Goal: Check status: Check status

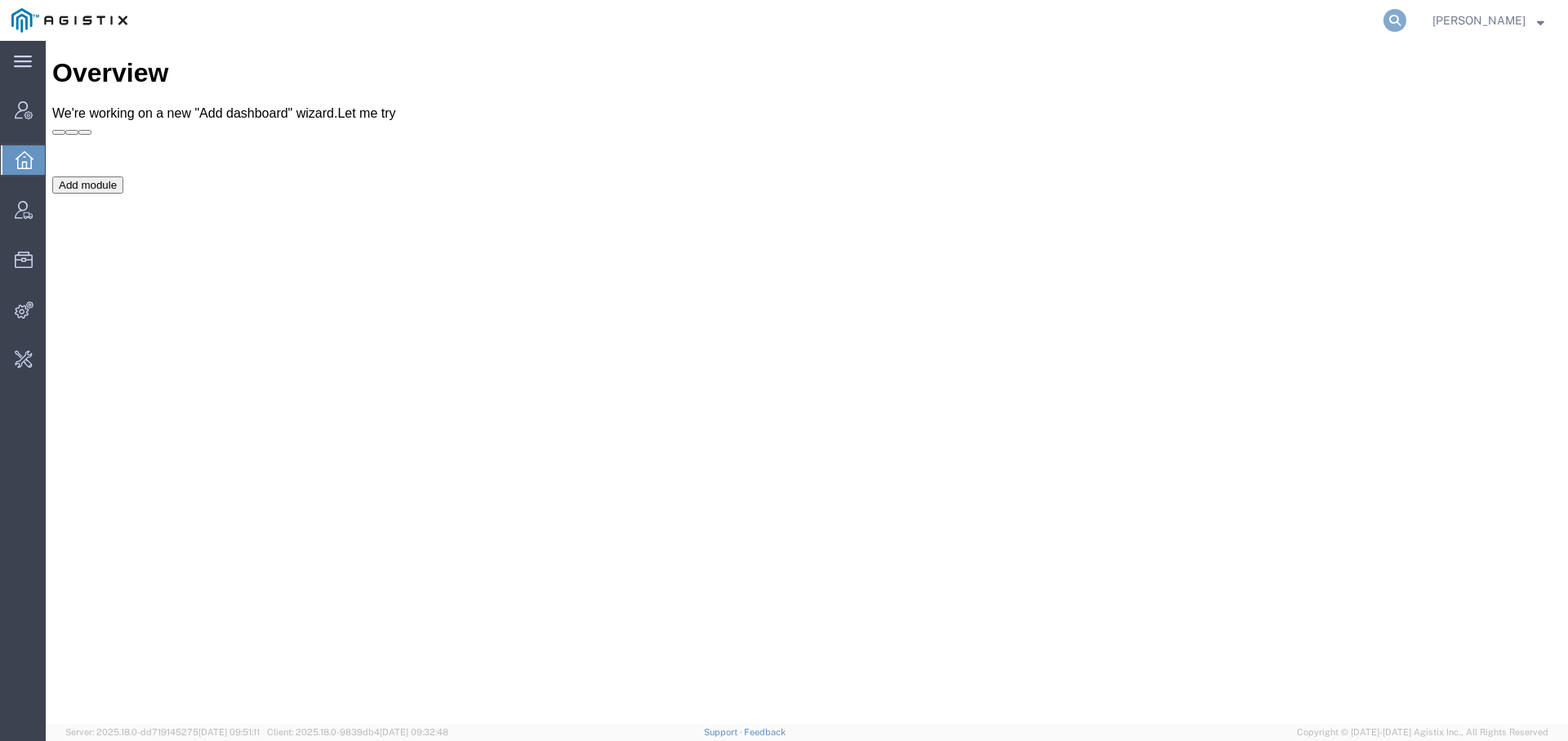
click at [1385, 16] on icon at bounding box center [1395, 21] width 23 height 23
paste input "56790069"
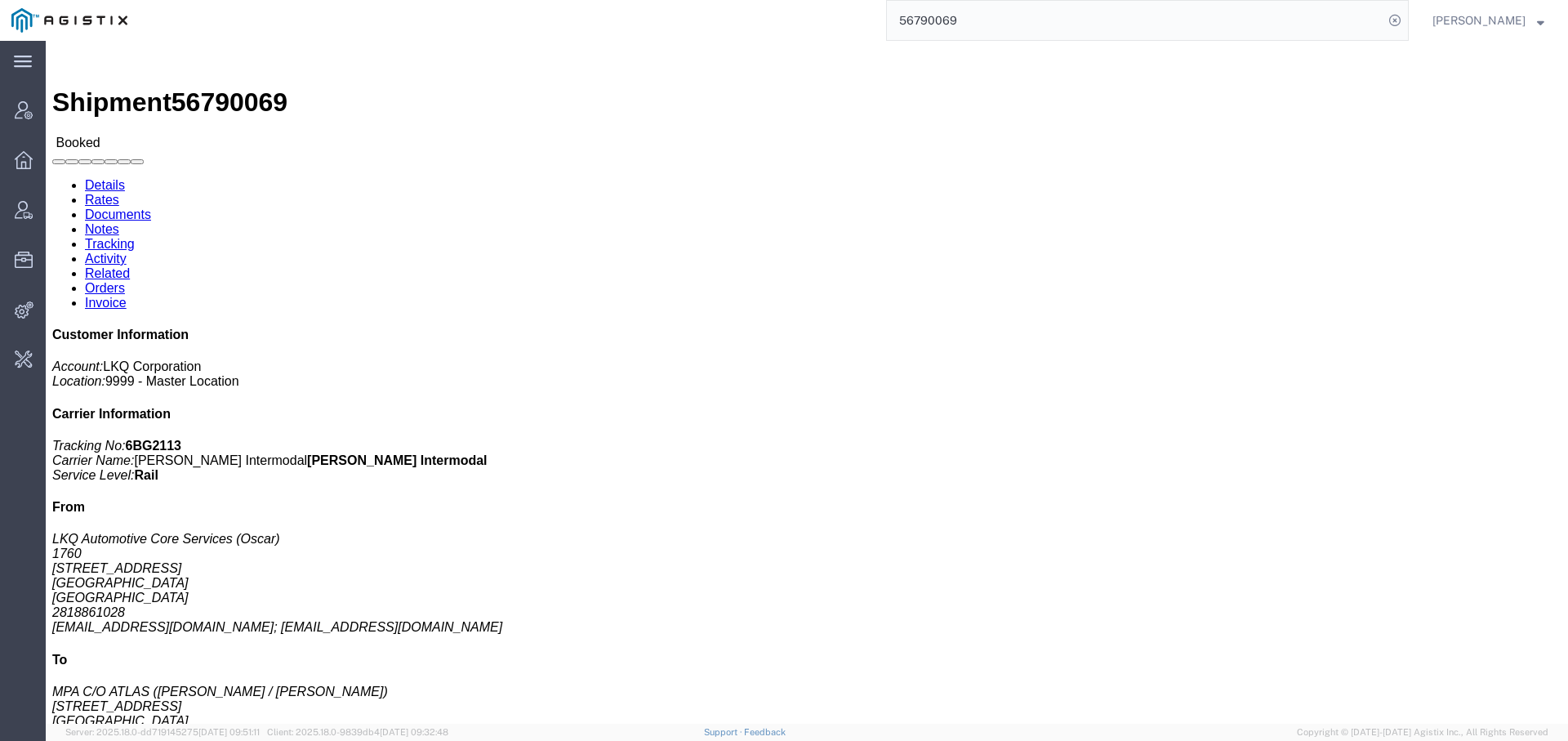
click link "Rates"
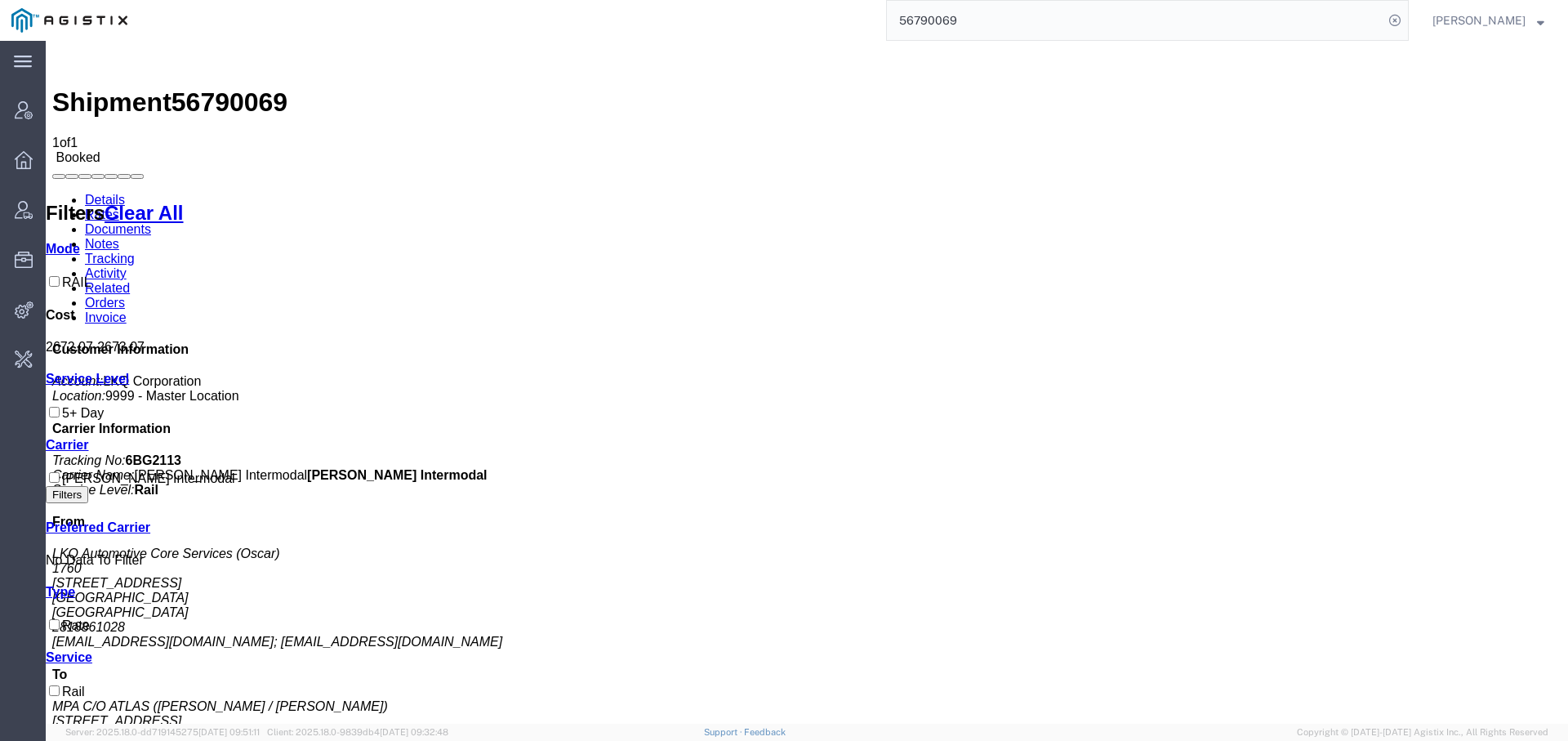
click at [126, 266] on link "Activity" at bounding box center [106, 272] width 41 height 14
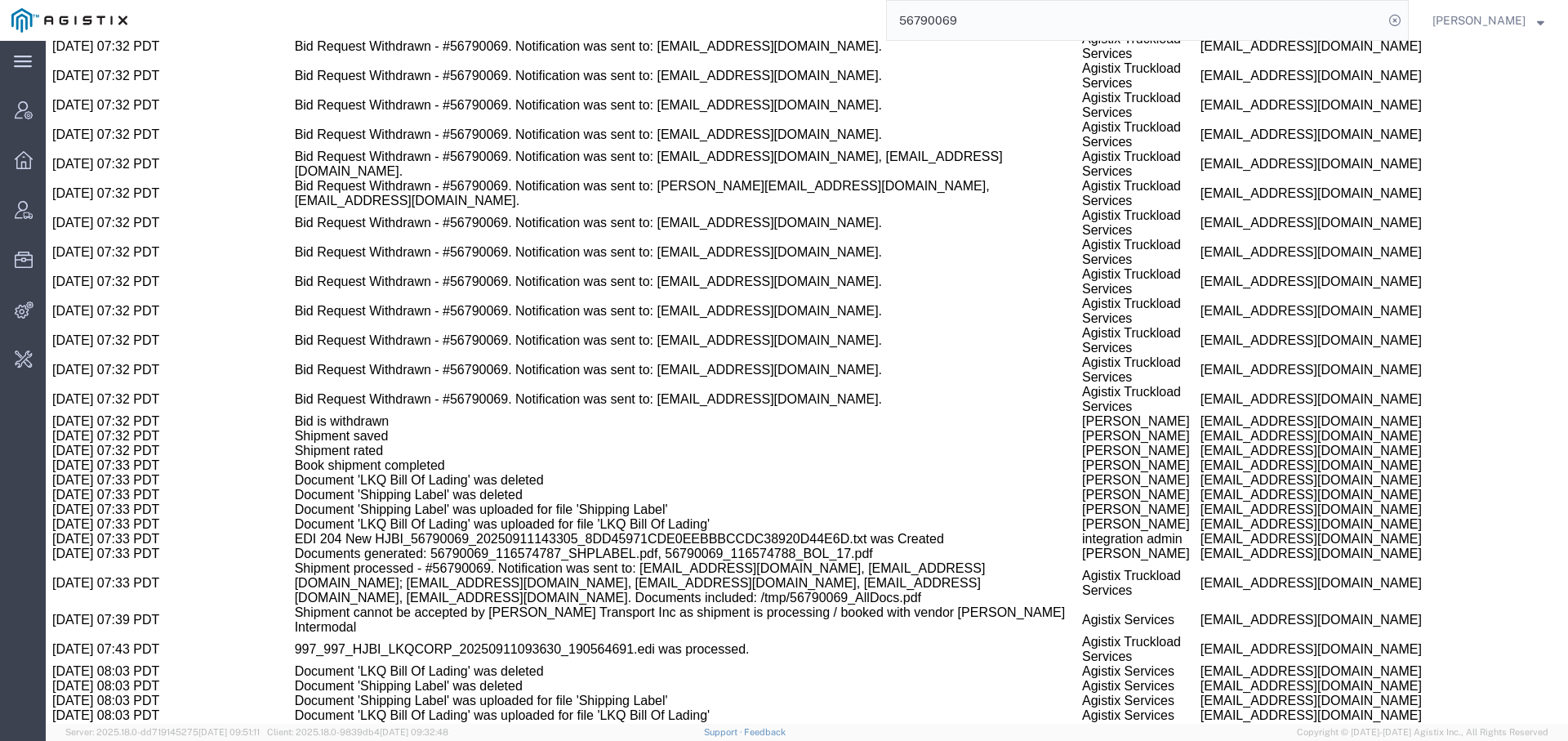
scroll to position [3380, 0]
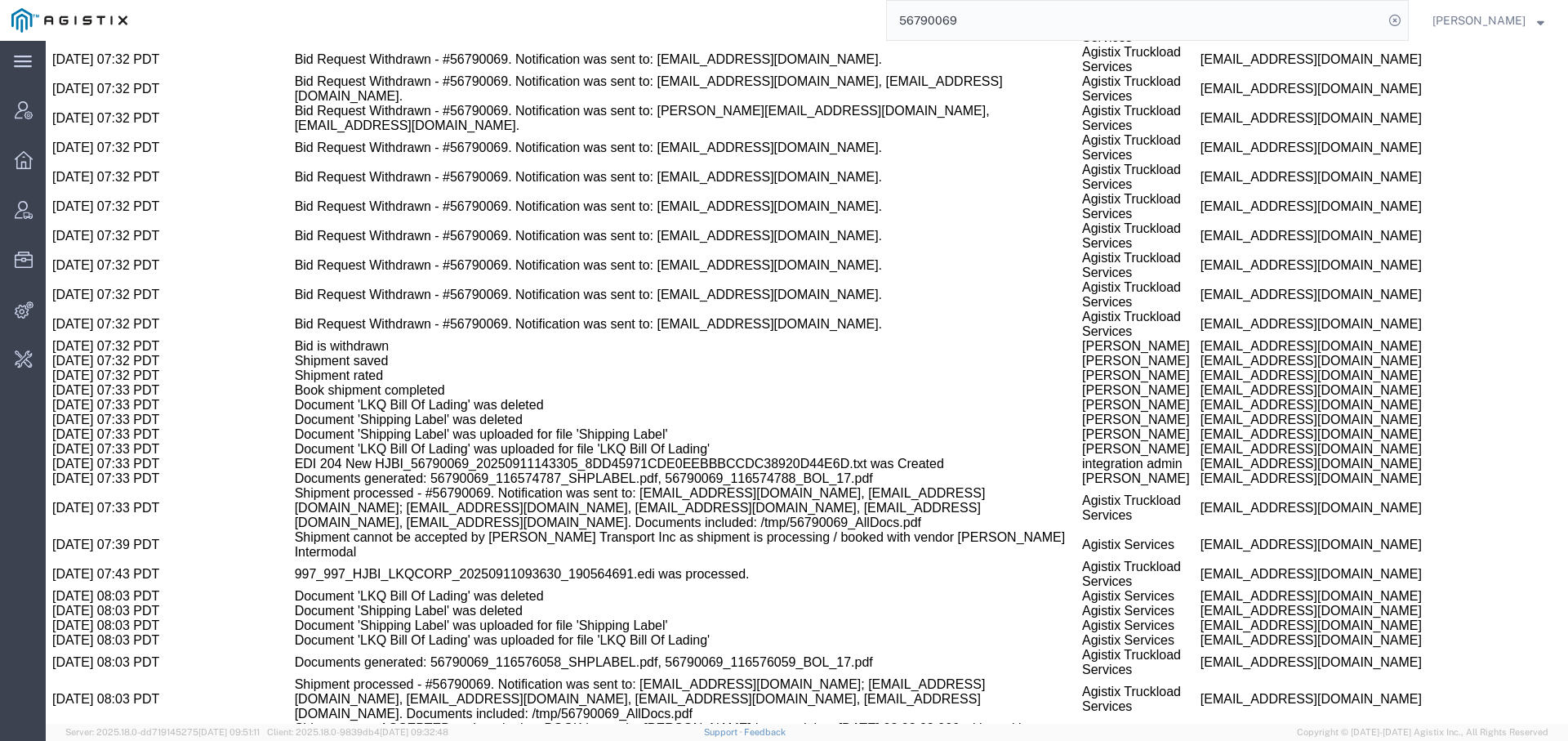
click at [930, 19] on input "56790069" at bounding box center [1135, 21] width 497 height 40
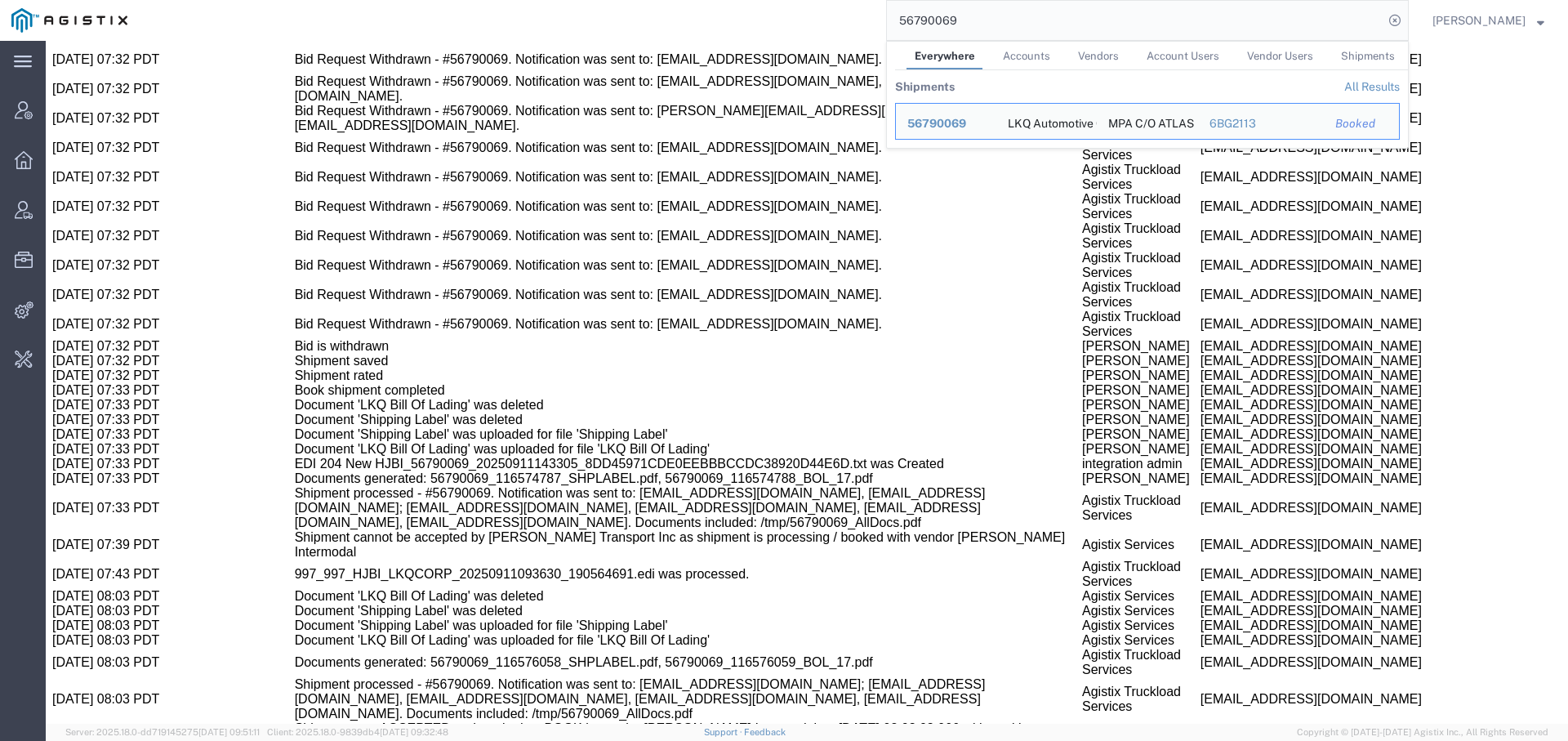
click at [930, 19] on input "56790069" at bounding box center [1135, 21] width 497 height 40
paste input "12874"
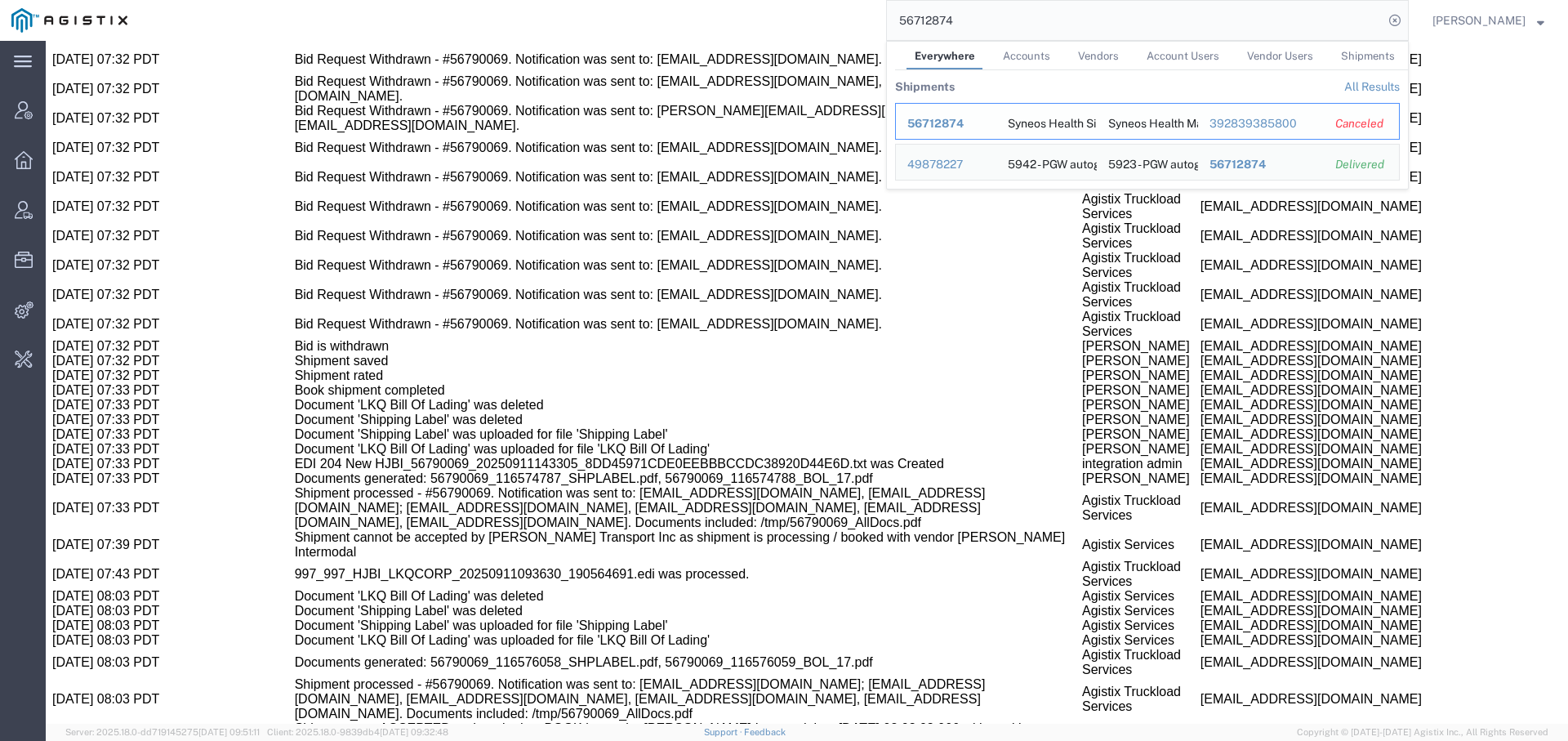
click at [930, 120] on span "56712874" at bounding box center [936, 124] width 57 height 13
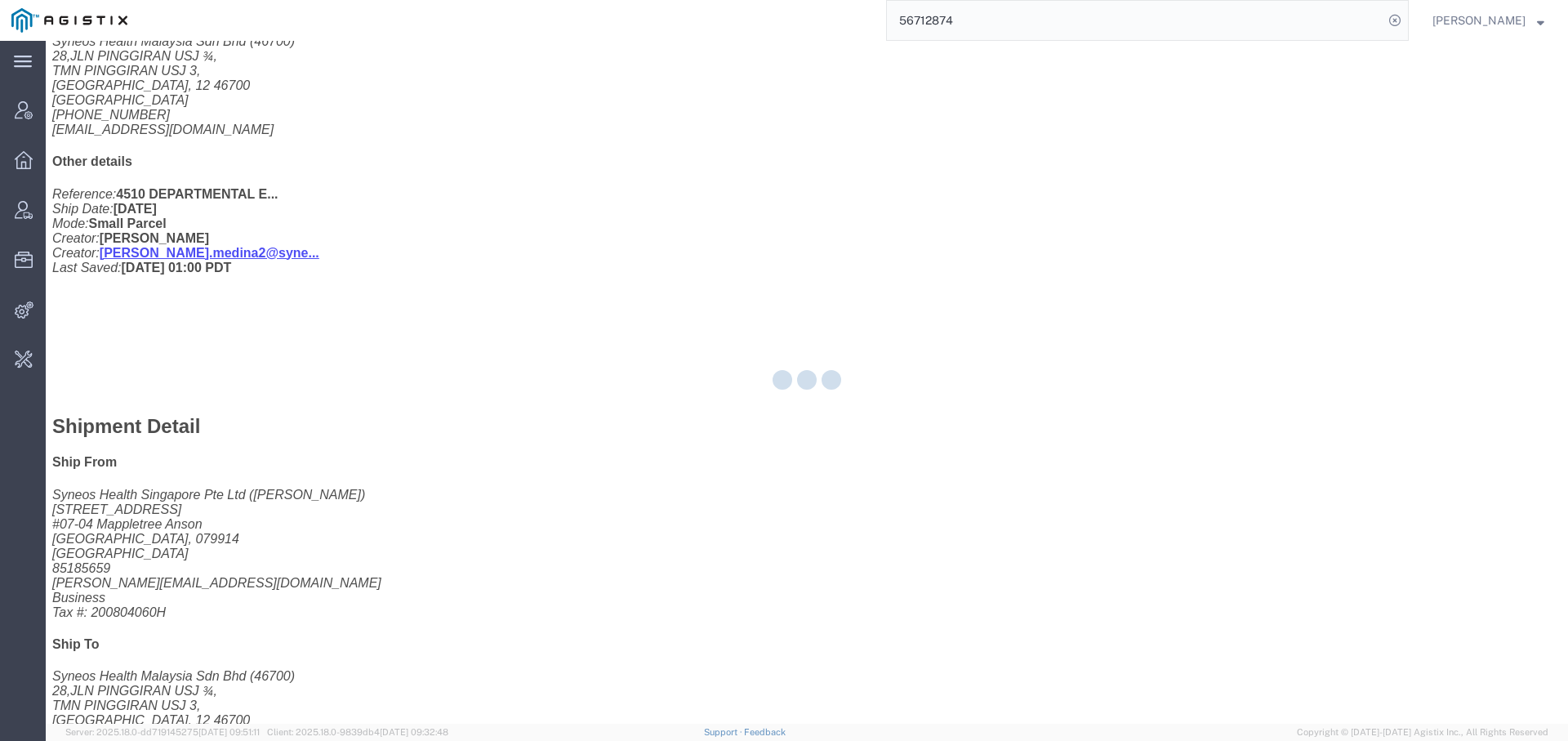
scroll to position [687, 0]
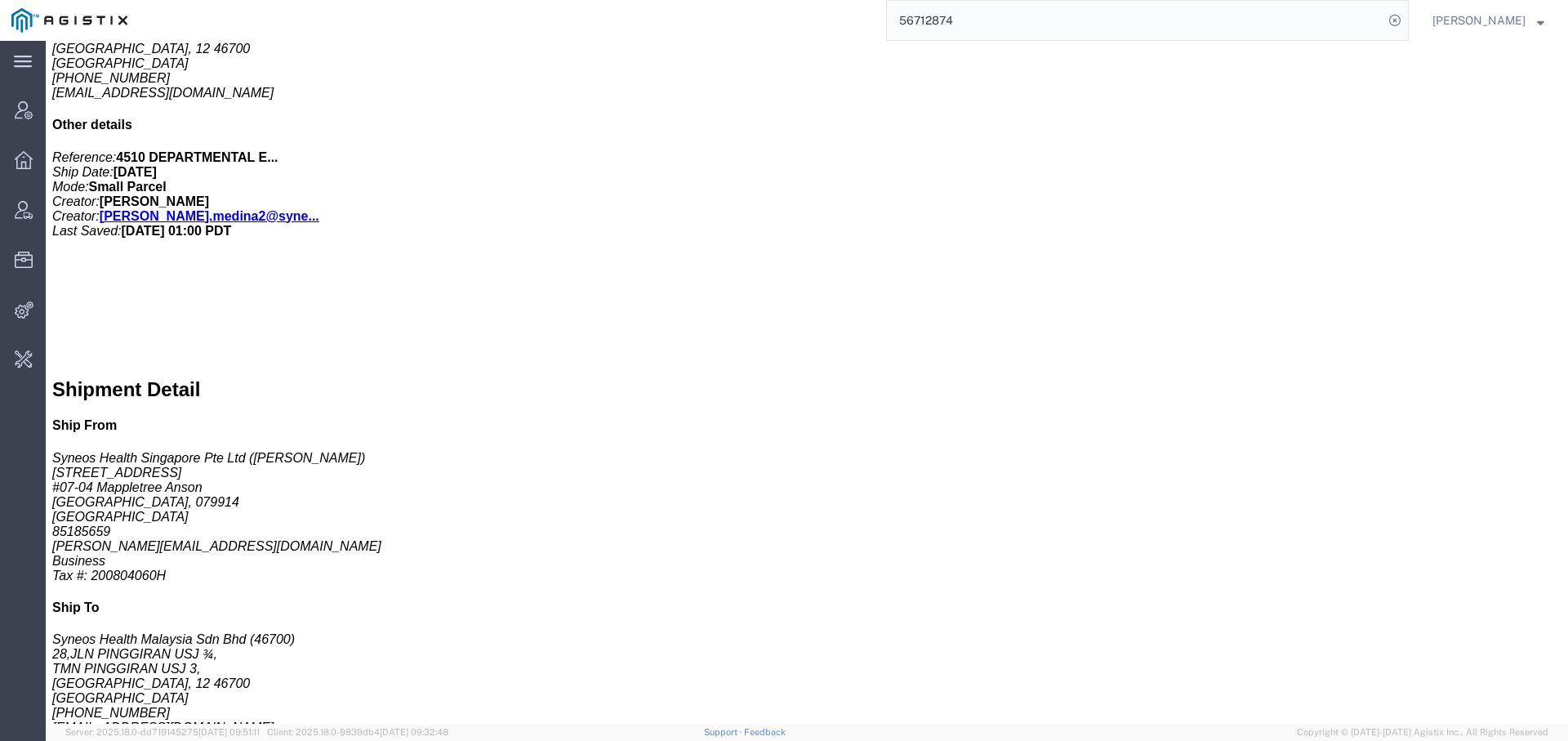
click link "Notes"
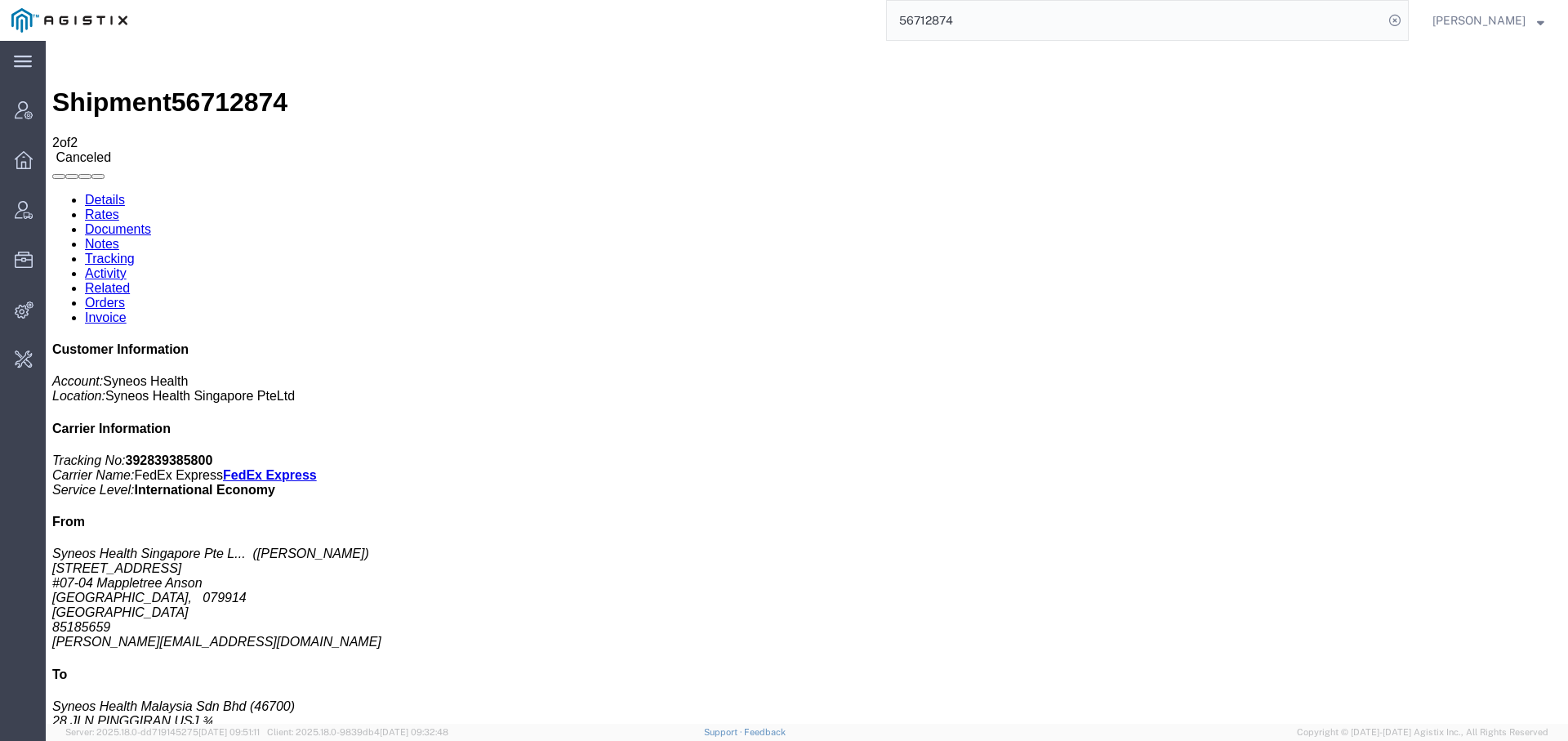
click at [126, 266] on link "Activity" at bounding box center [106, 272] width 41 height 14
click at [907, 24] on input "56712874" at bounding box center [1135, 21] width 497 height 40
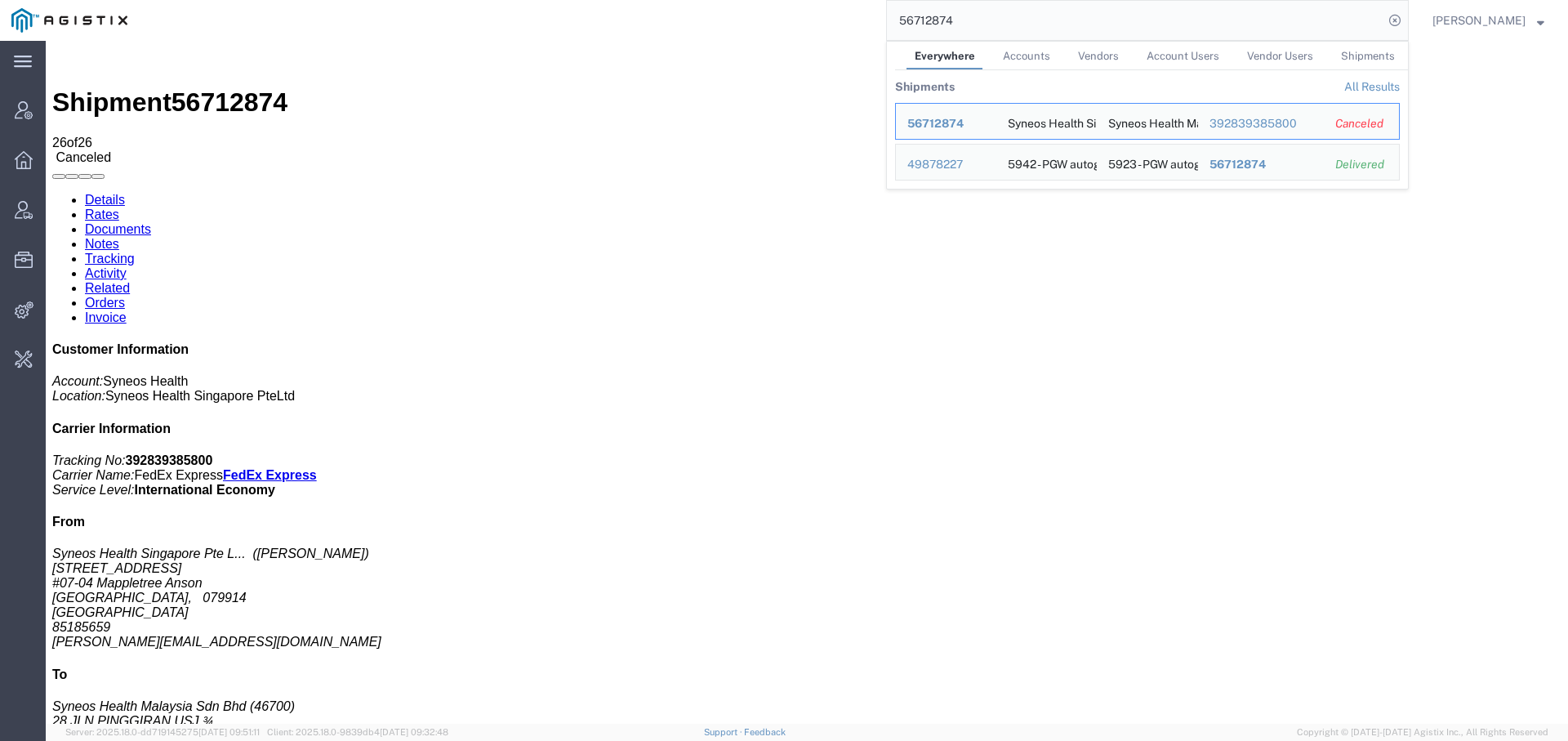
click at [907, 24] on input "56712874" at bounding box center [1135, 21] width 497 height 40
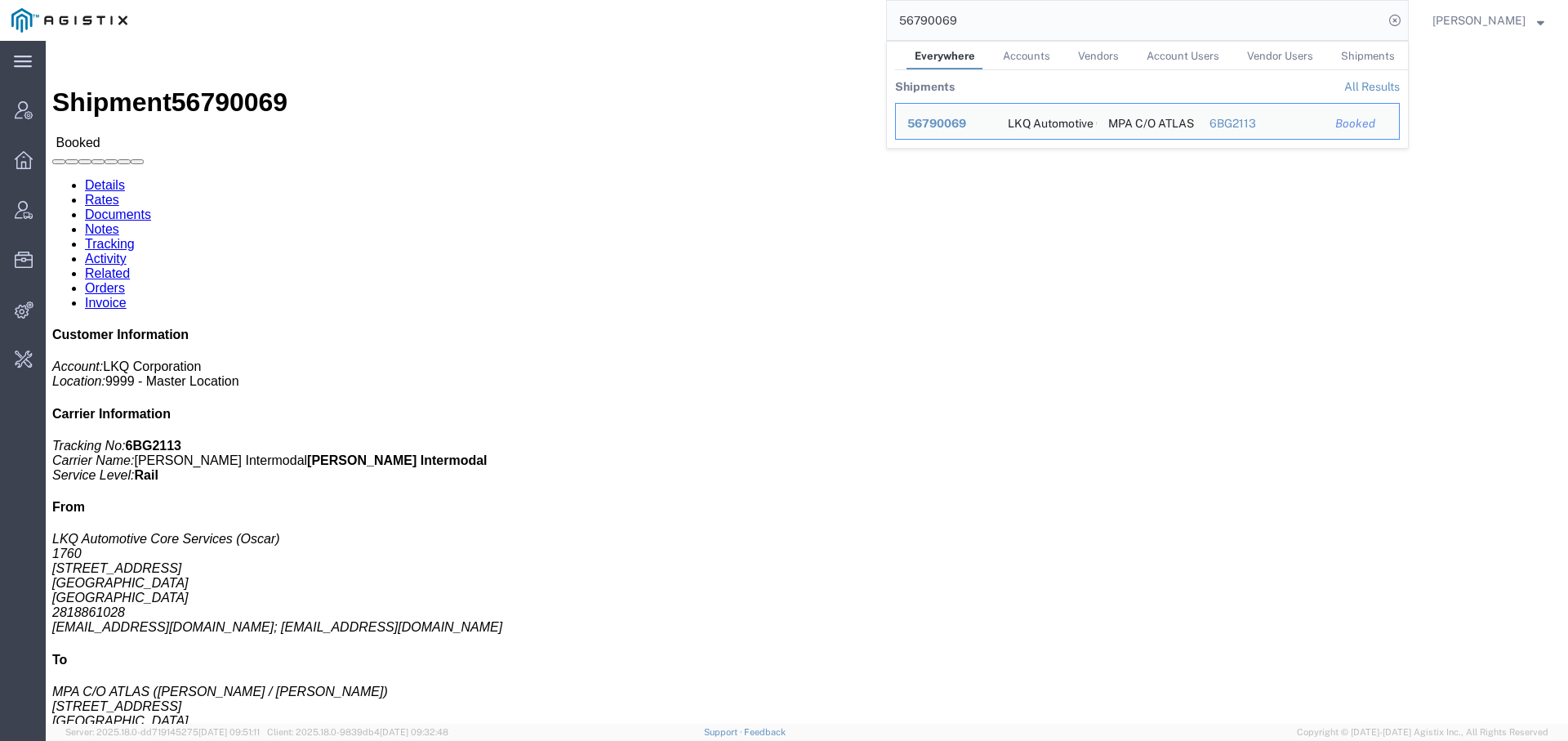
click link "Activity"
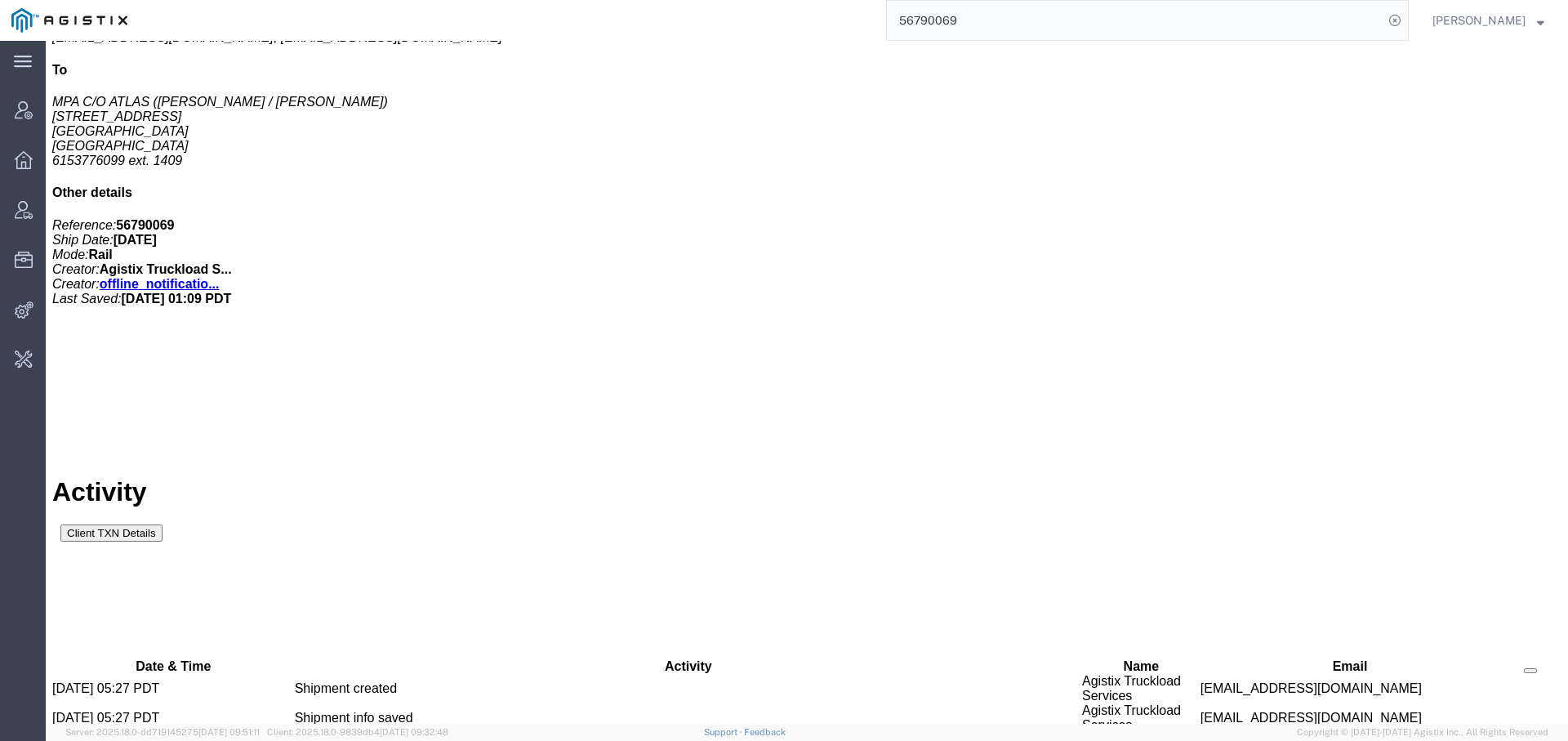
scroll to position [638, 0]
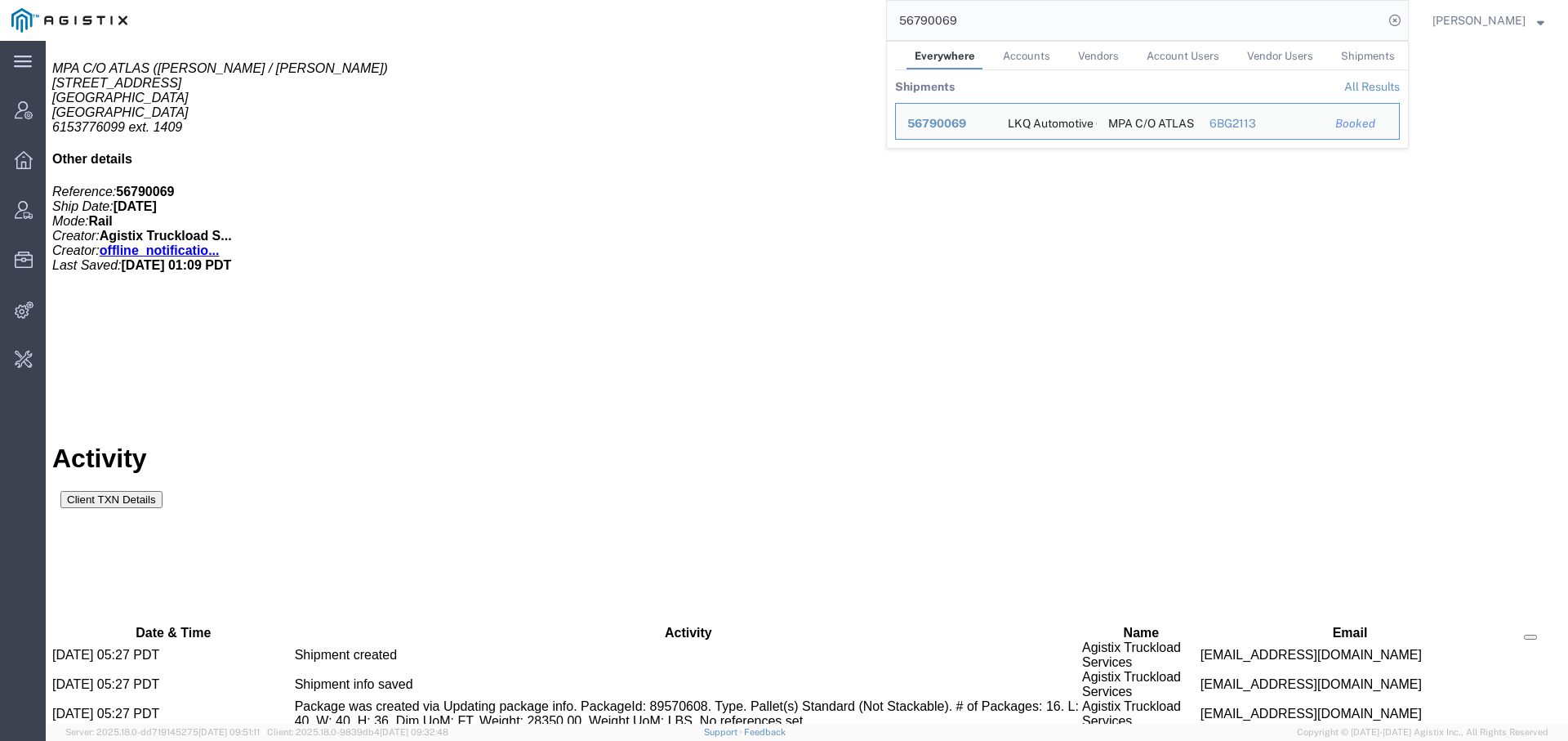
click at [912, 21] on input "56790069" at bounding box center [1135, 21] width 497 height 40
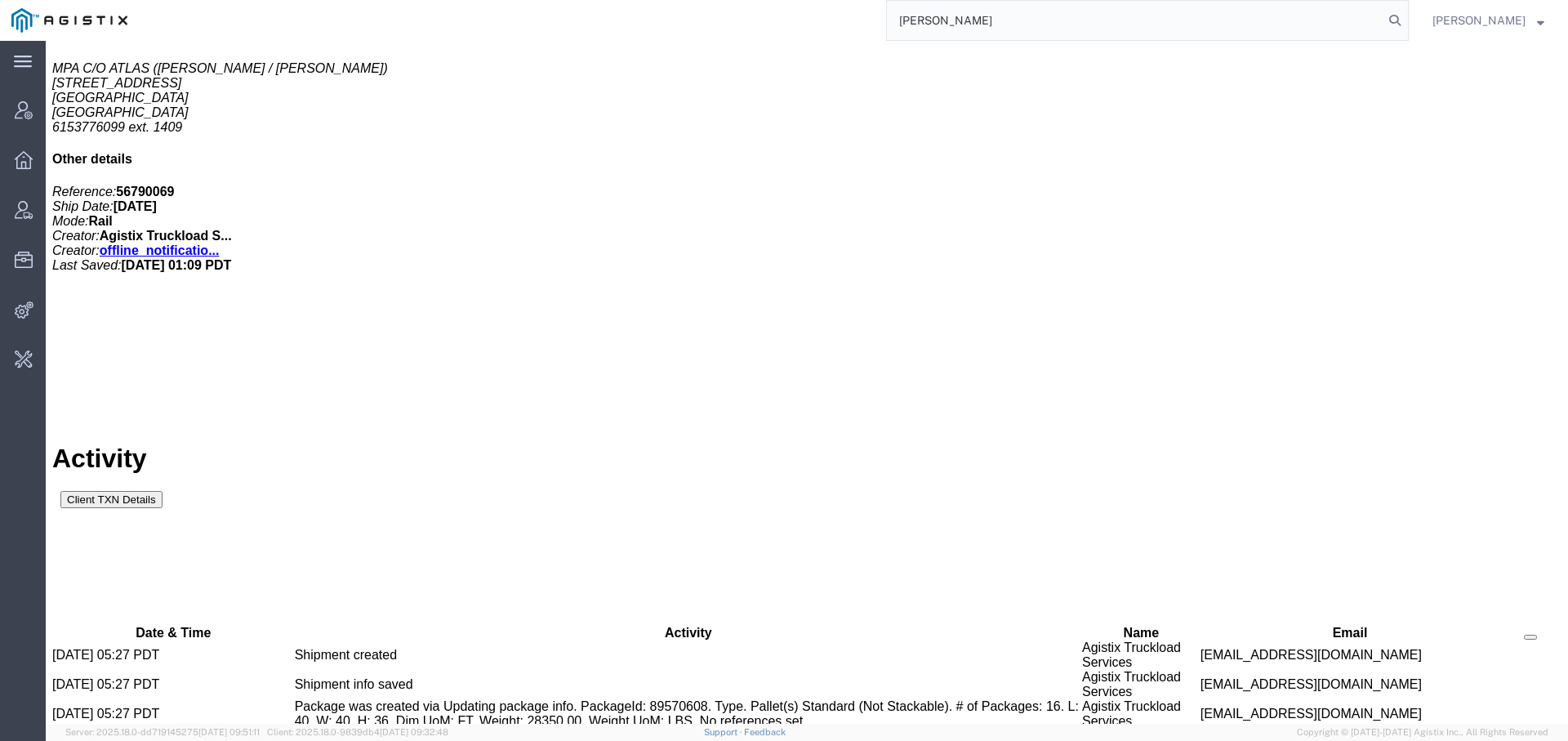
type input "[PERSON_NAME]"
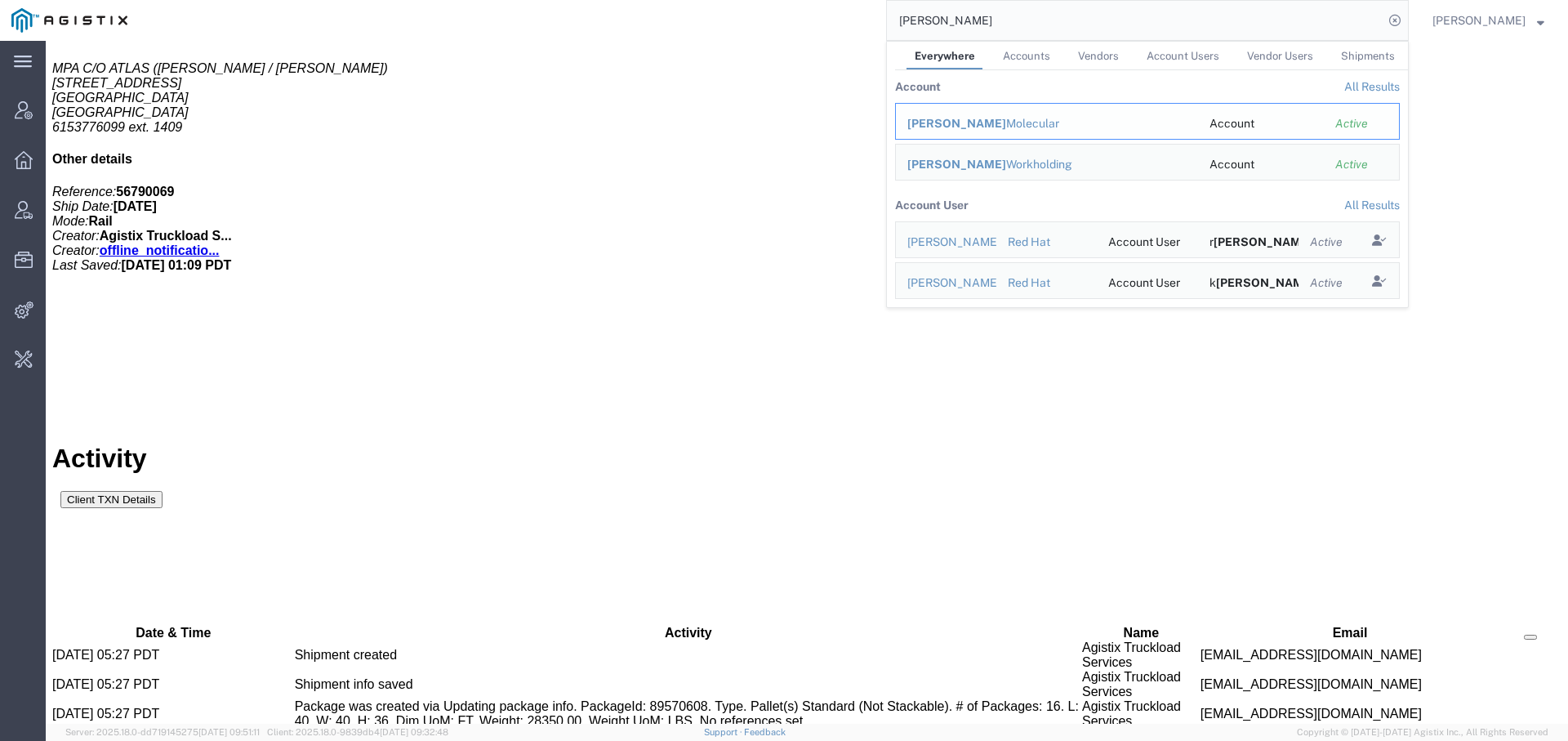
click at [954, 115] on div "[PERSON_NAME] Molecular" at bounding box center [1047, 124] width 279 height 17
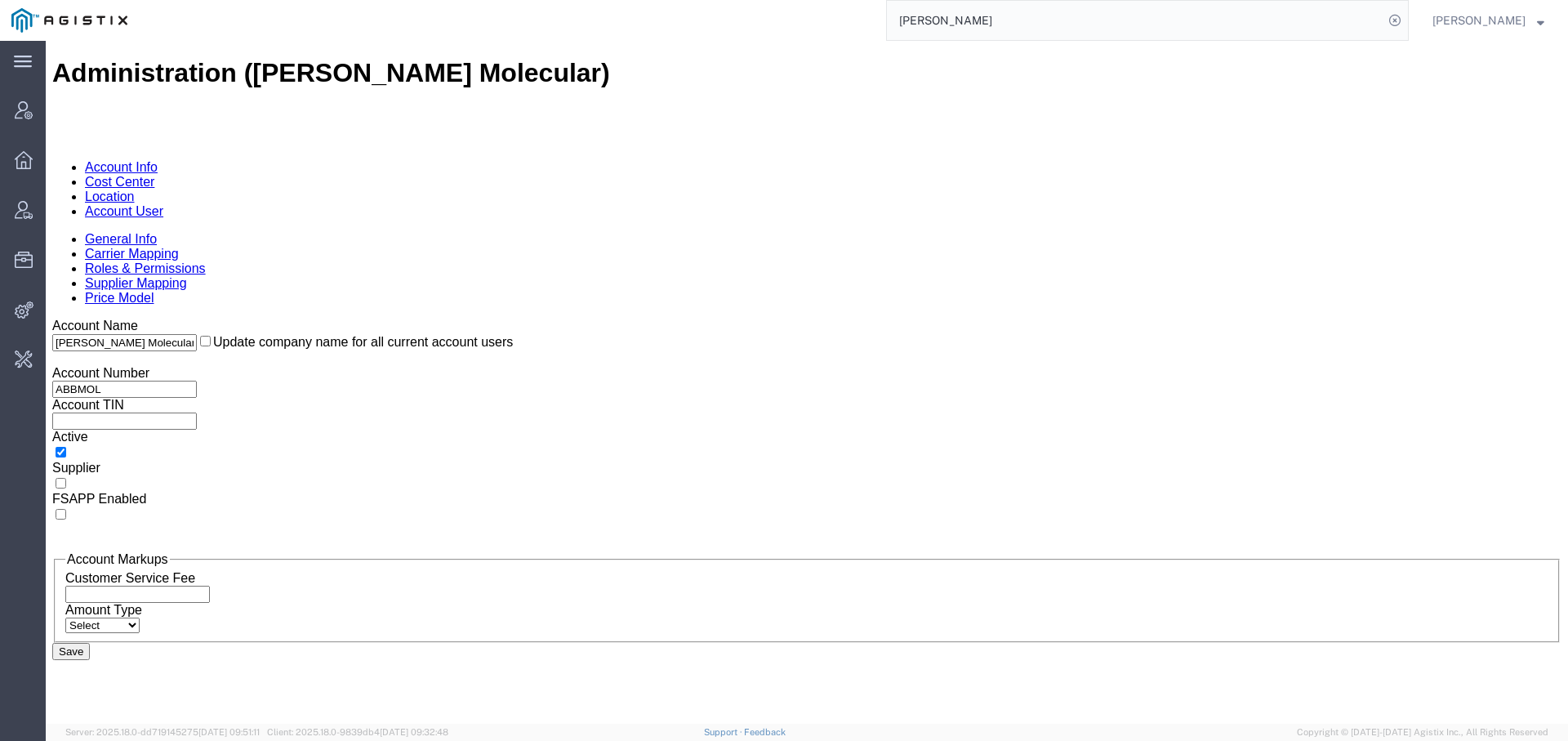
click at [135, 189] on link "Location" at bounding box center [109, 196] width 50 height 14
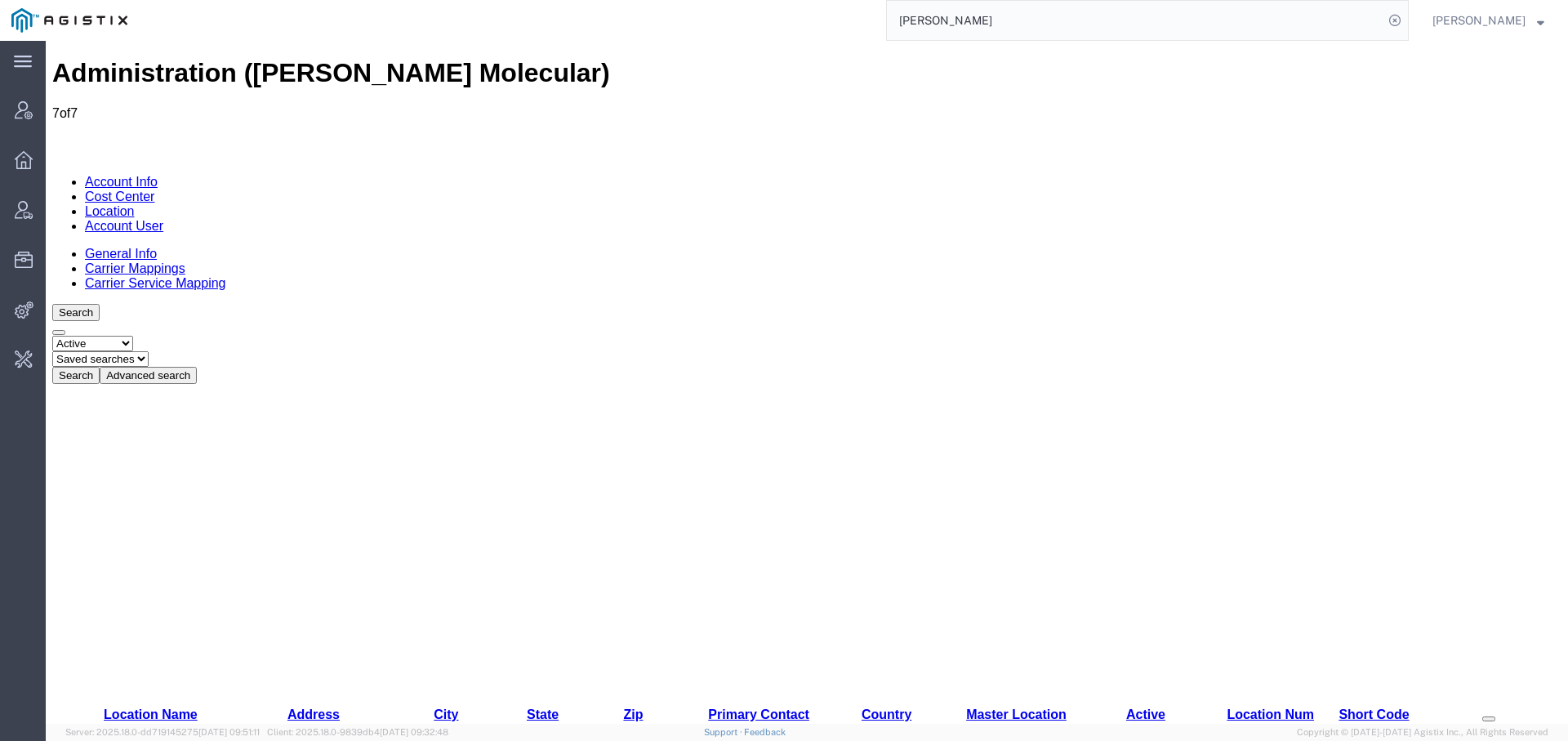
drag, startPoint x: 207, startPoint y: 235, endPoint x: 269, endPoint y: 233, distance: 62.0
drag, startPoint x: 351, startPoint y: 231, endPoint x: 394, endPoint y: 231, distance: 43.0
